Goal: Find specific page/section: Find specific page/section

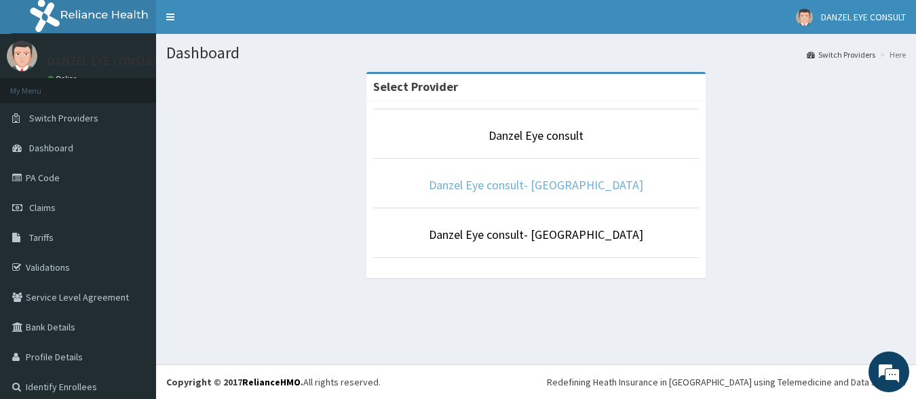
click at [518, 185] on link "Danzel Eye consult- [GEOGRAPHIC_DATA]" at bounding box center [536, 185] width 214 height 16
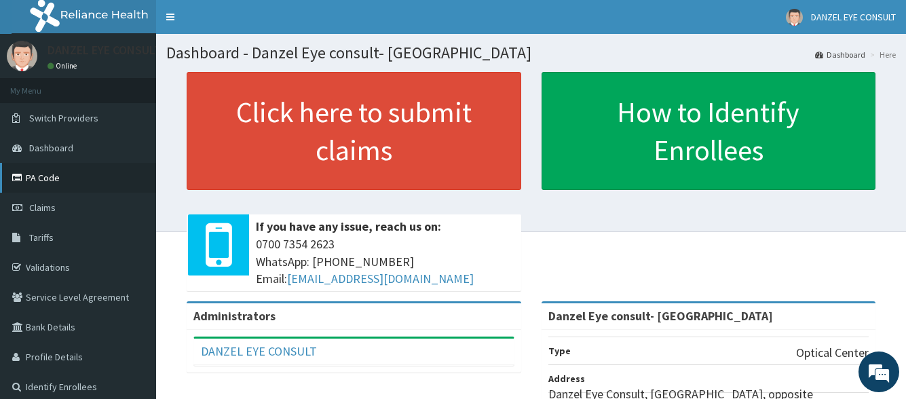
click at [50, 176] on link "PA Code" at bounding box center [78, 178] width 156 height 30
